Goal: Navigation & Orientation: Find specific page/section

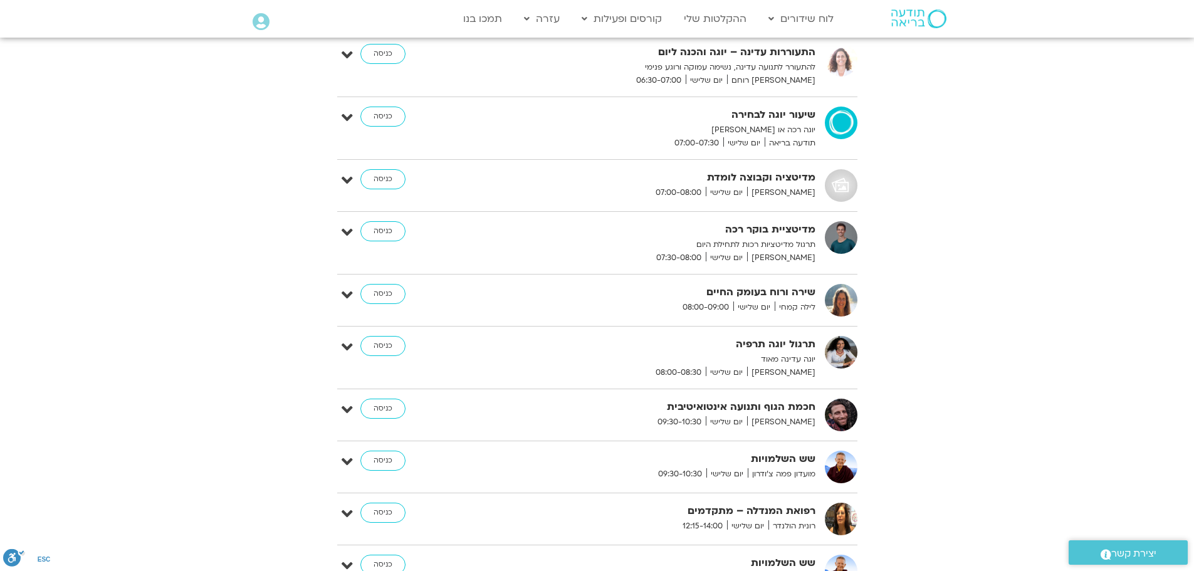
scroll to position [188, 0]
click at [377, 179] on link "כניסה" at bounding box center [382, 179] width 45 height 20
